Goal: Contribute content: Add original content to the website for others to see

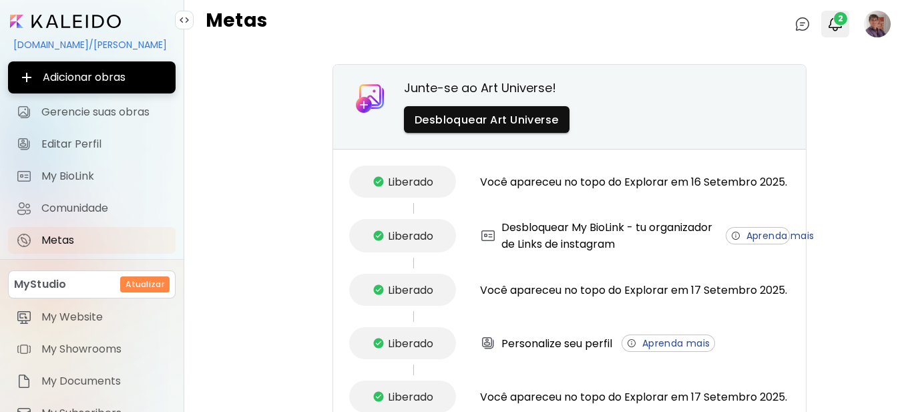
click at [834, 25] on span "2" at bounding box center [840, 18] width 13 height 13
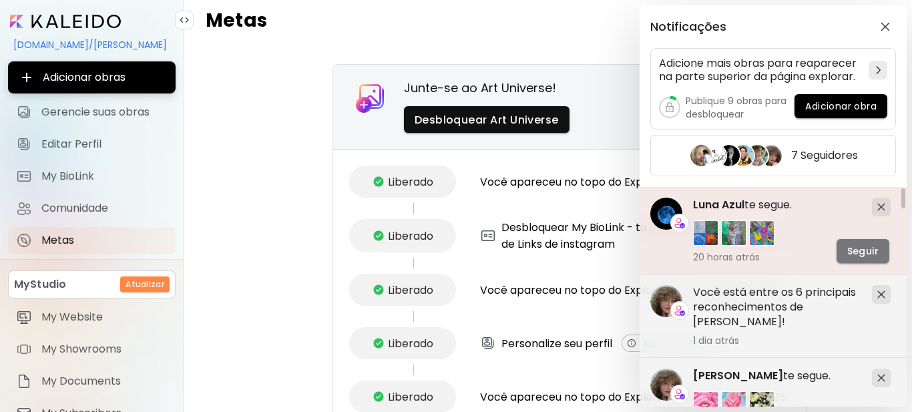
click at [851, 250] on span "Seguir" at bounding box center [862, 251] width 31 height 14
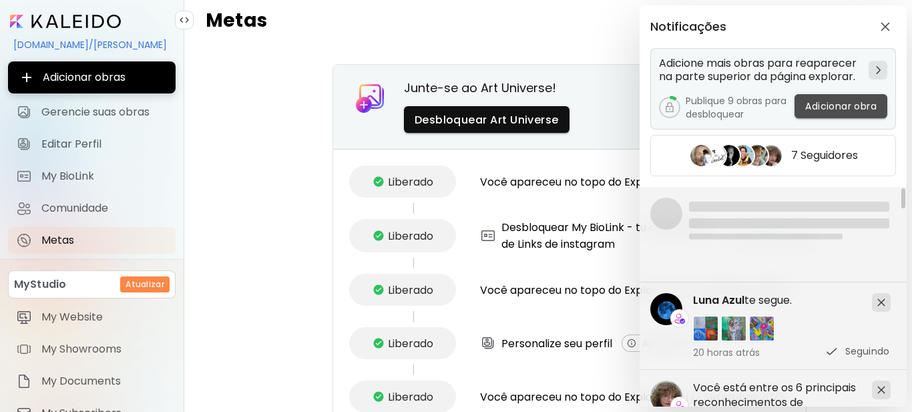
click at [836, 107] on span "Adicionar obra" at bounding box center [840, 106] width 71 height 14
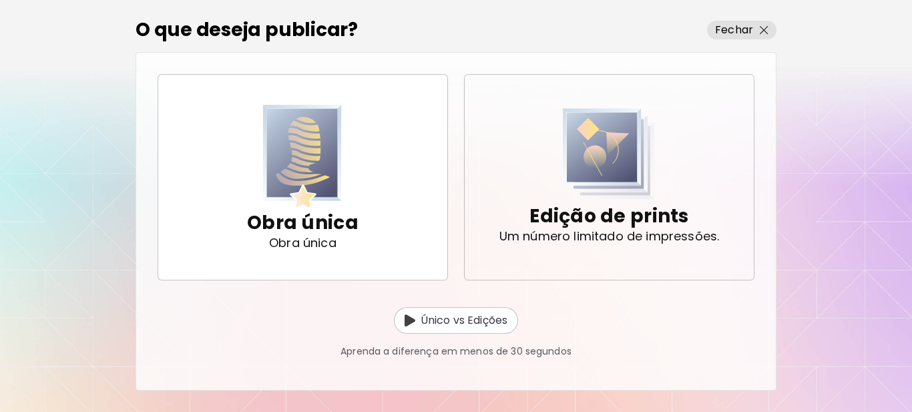
click at [584, 190] on img "button" at bounding box center [609, 153] width 92 height 91
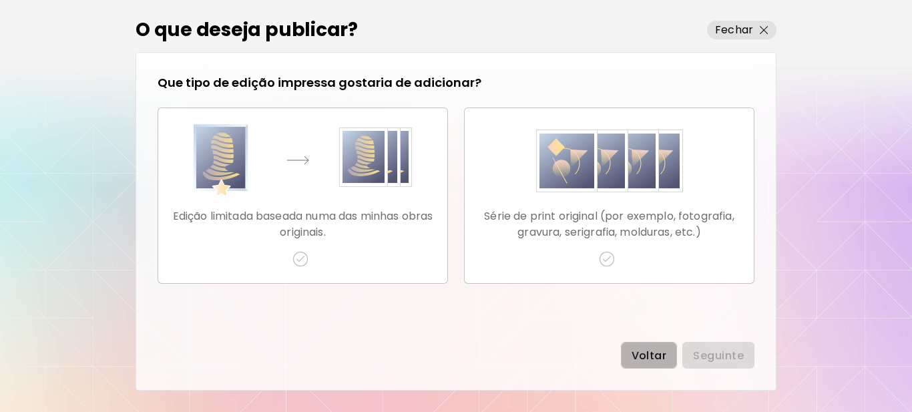
click at [650, 362] on button "Voltar" at bounding box center [649, 355] width 57 height 27
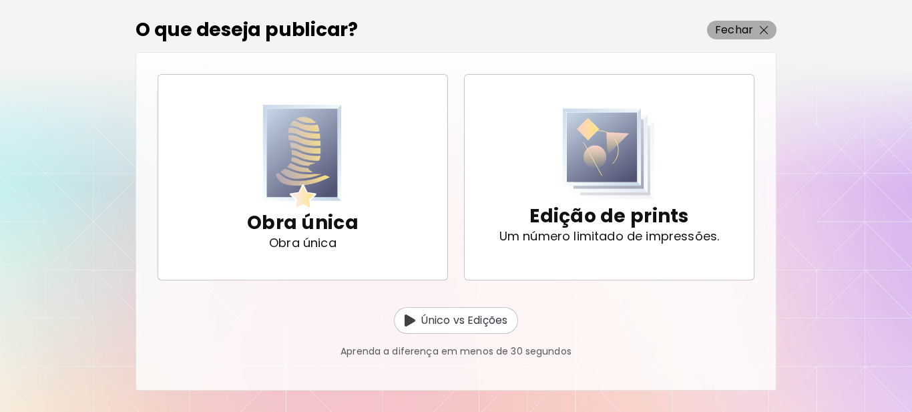
click at [748, 28] on p "Fechar" at bounding box center [734, 30] width 38 height 16
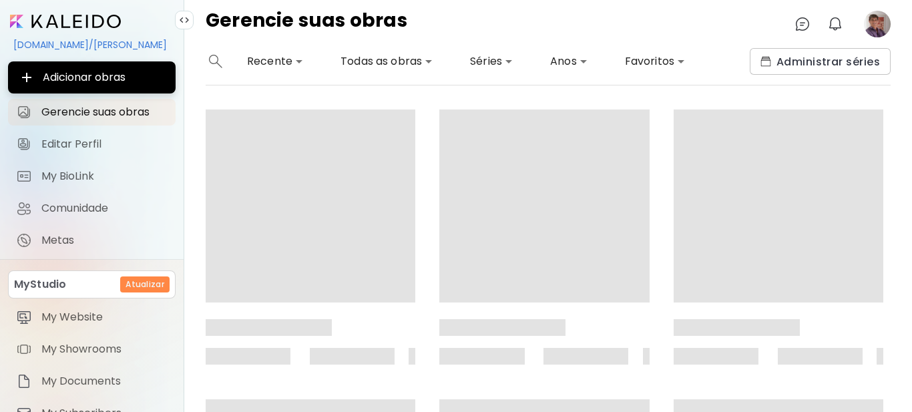
click at [879, 26] on image at bounding box center [877, 24] width 27 height 27
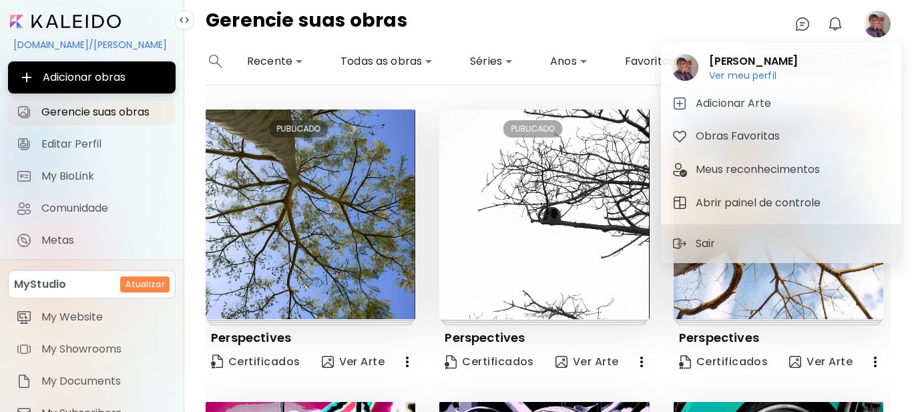
click at [362, 206] on div at bounding box center [456, 206] width 912 height 412
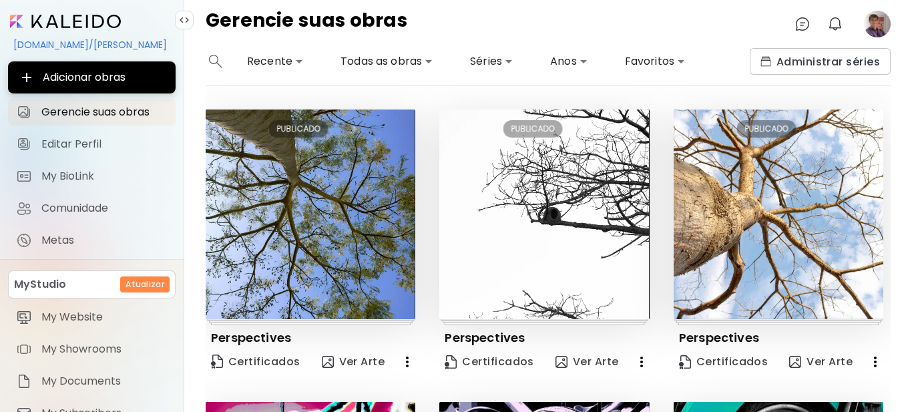
click at [362, 206] on img at bounding box center [311, 214] width 210 height 210
